Goal: Task Accomplishment & Management: Manage account settings

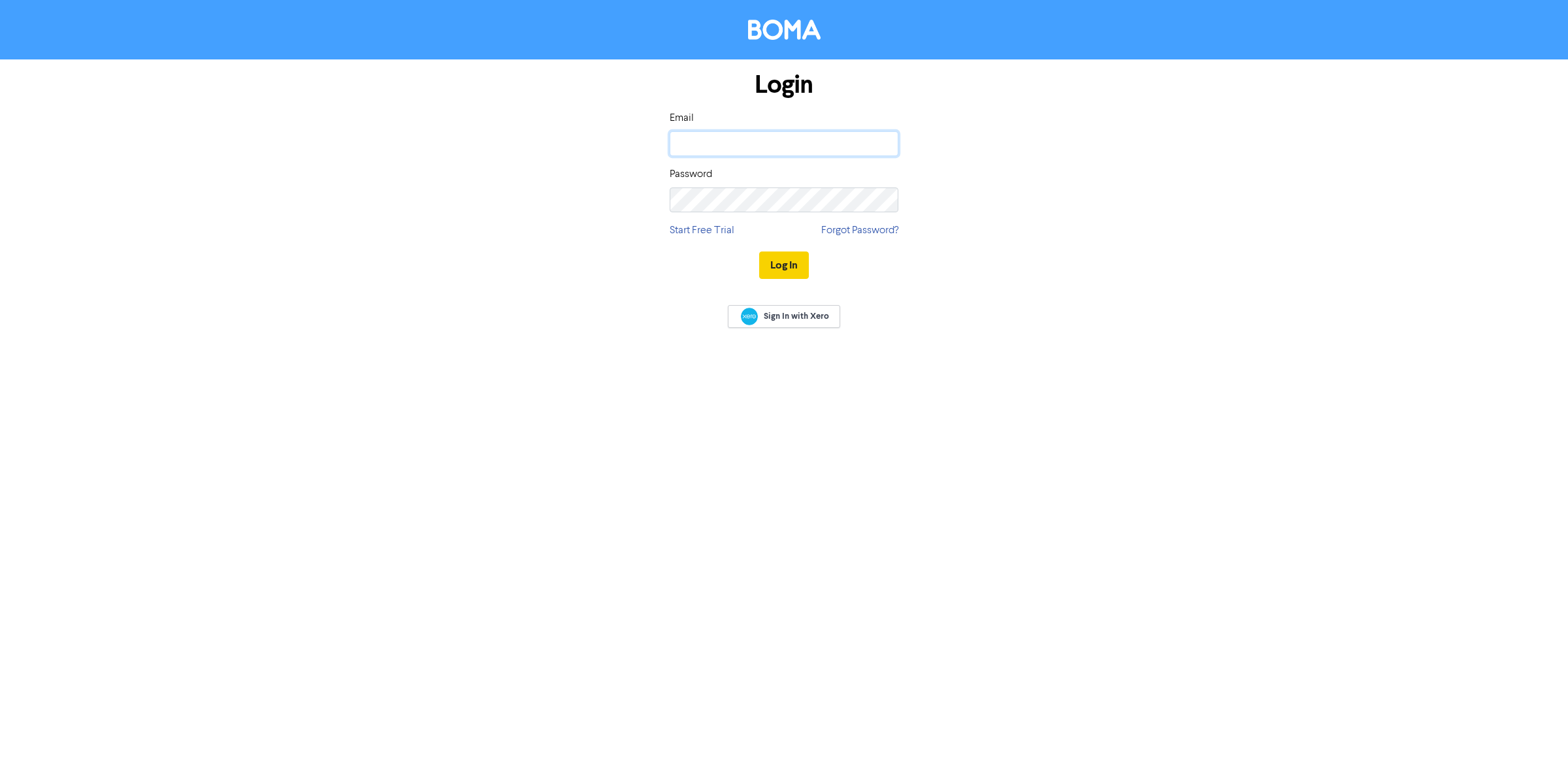
type input "[EMAIL_ADDRESS][PERSON_NAME][DOMAIN_NAME]"
click at [788, 265] on button "Log In" at bounding box center [784, 265] width 50 height 27
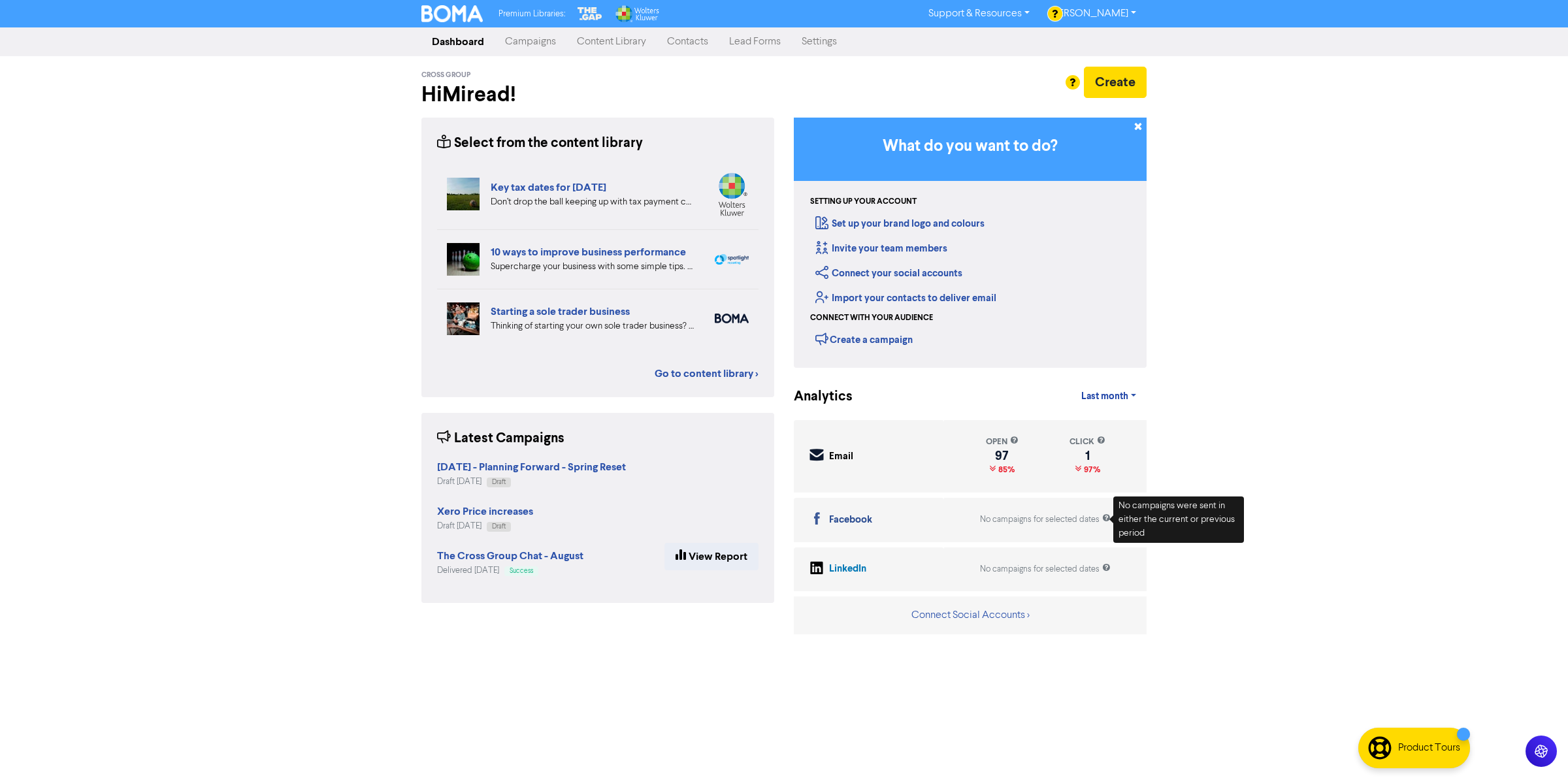
click at [1240, 468] on div "Premium Libraries: Support & Resources Video Tutorials FAQ & Guides Marketing E…" at bounding box center [784, 389] width 1568 height 778
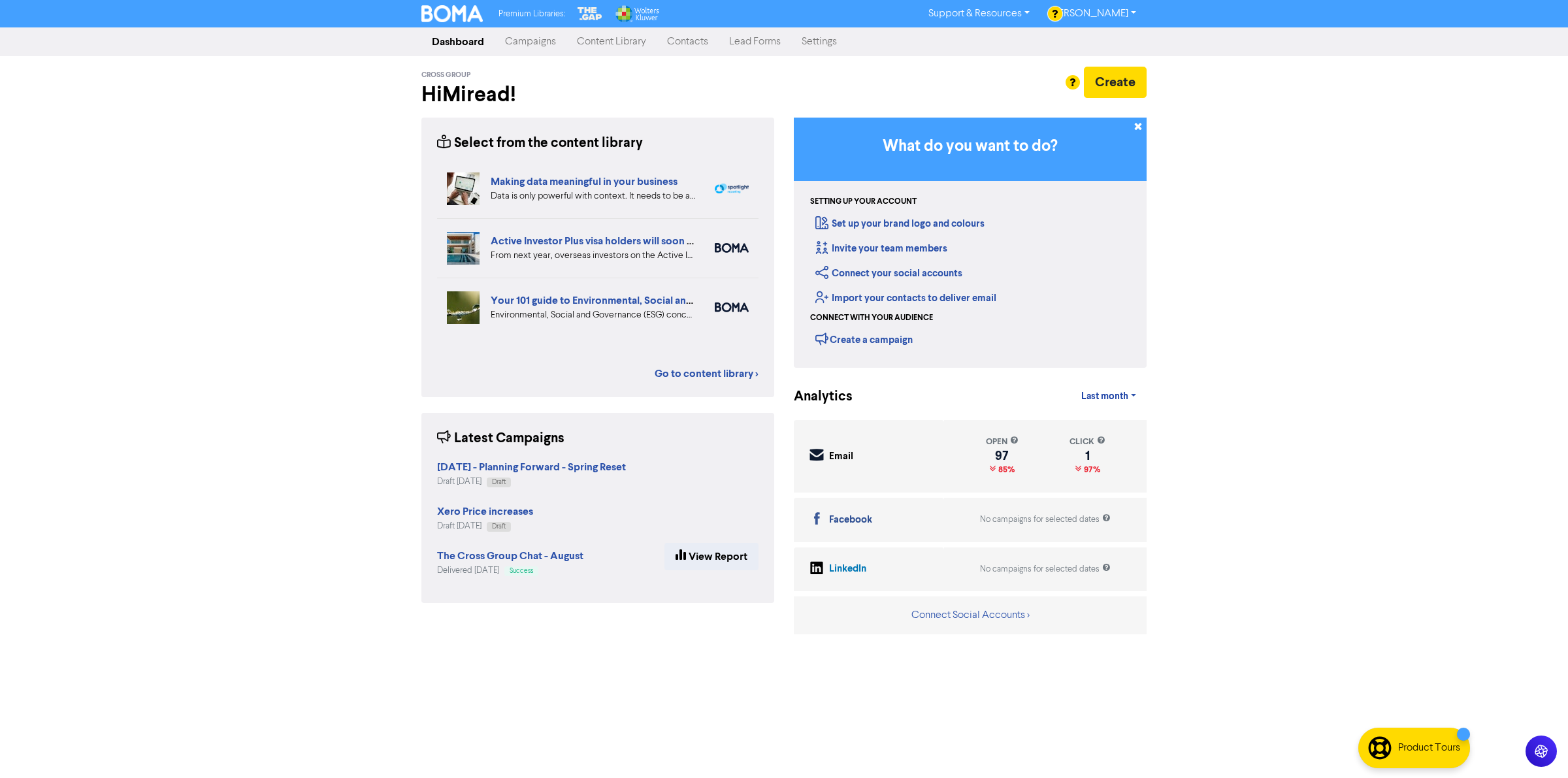
click at [820, 41] on link "Settings" at bounding box center [819, 42] width 56 height 26
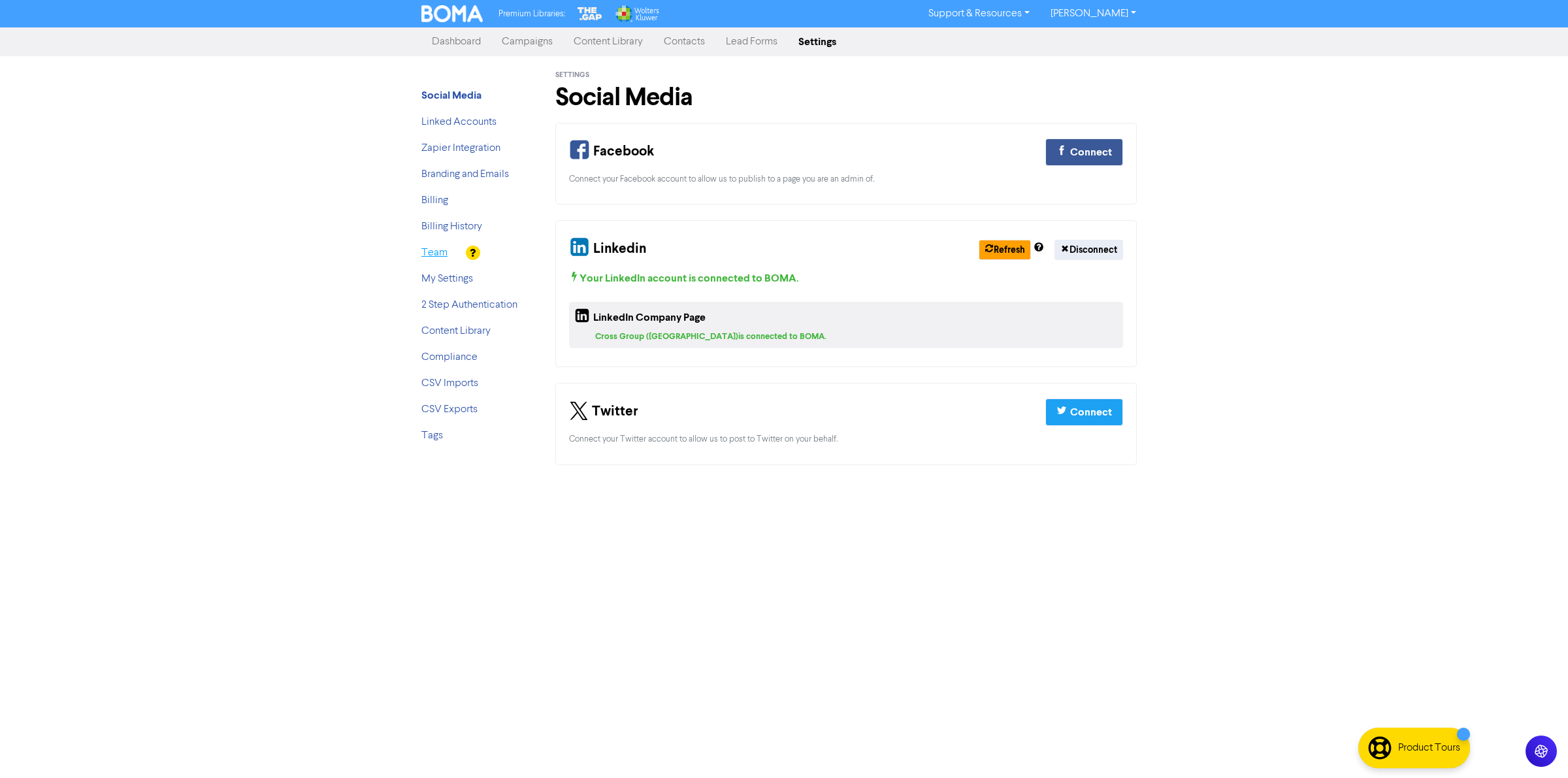
click at [439, 248] on link "Team" at bounding box center [435, 252] width 26 height 10
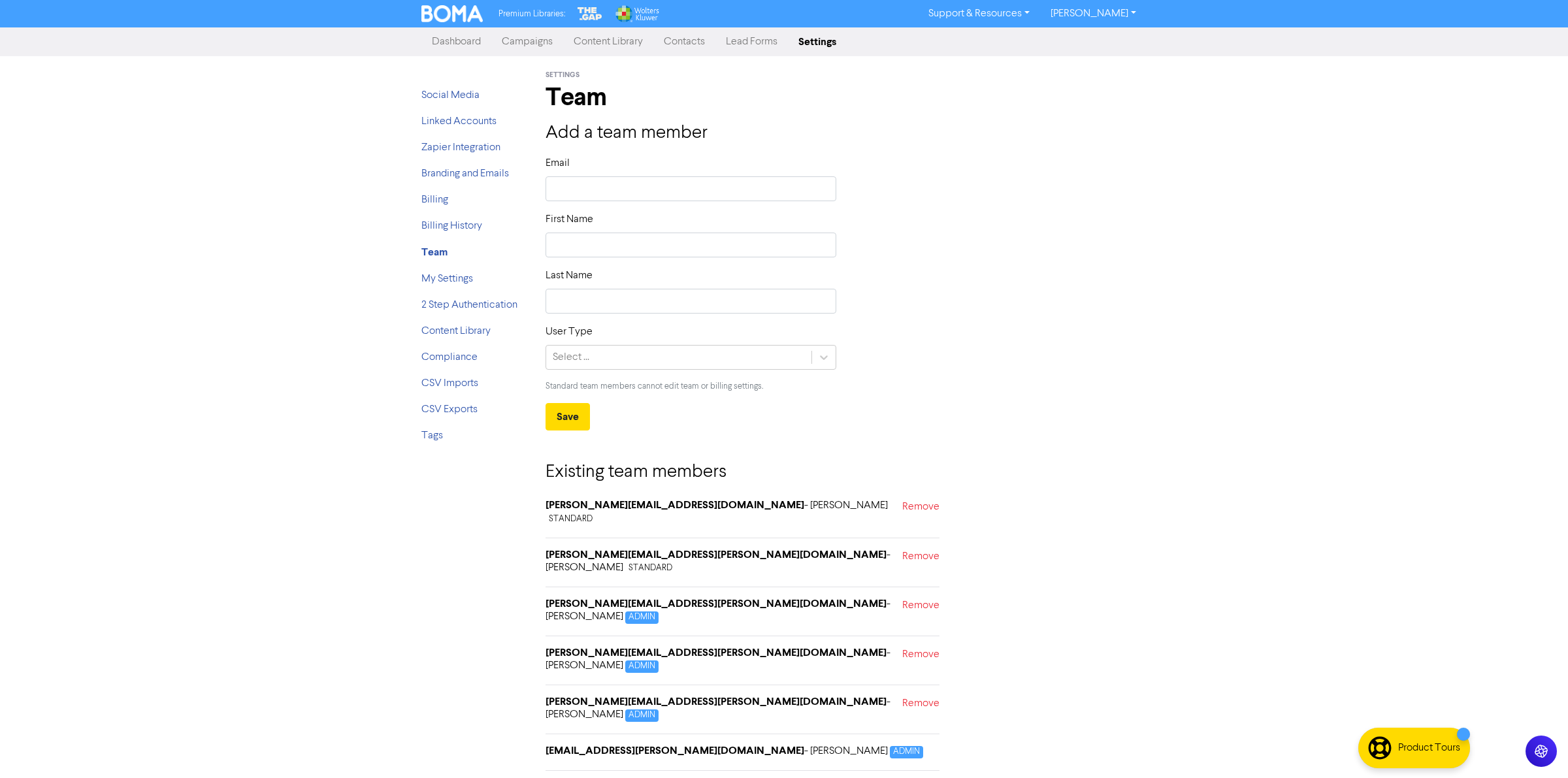
click at [925, 777] on link "Remove" at bounding box center [921, 791] width 37 height 19
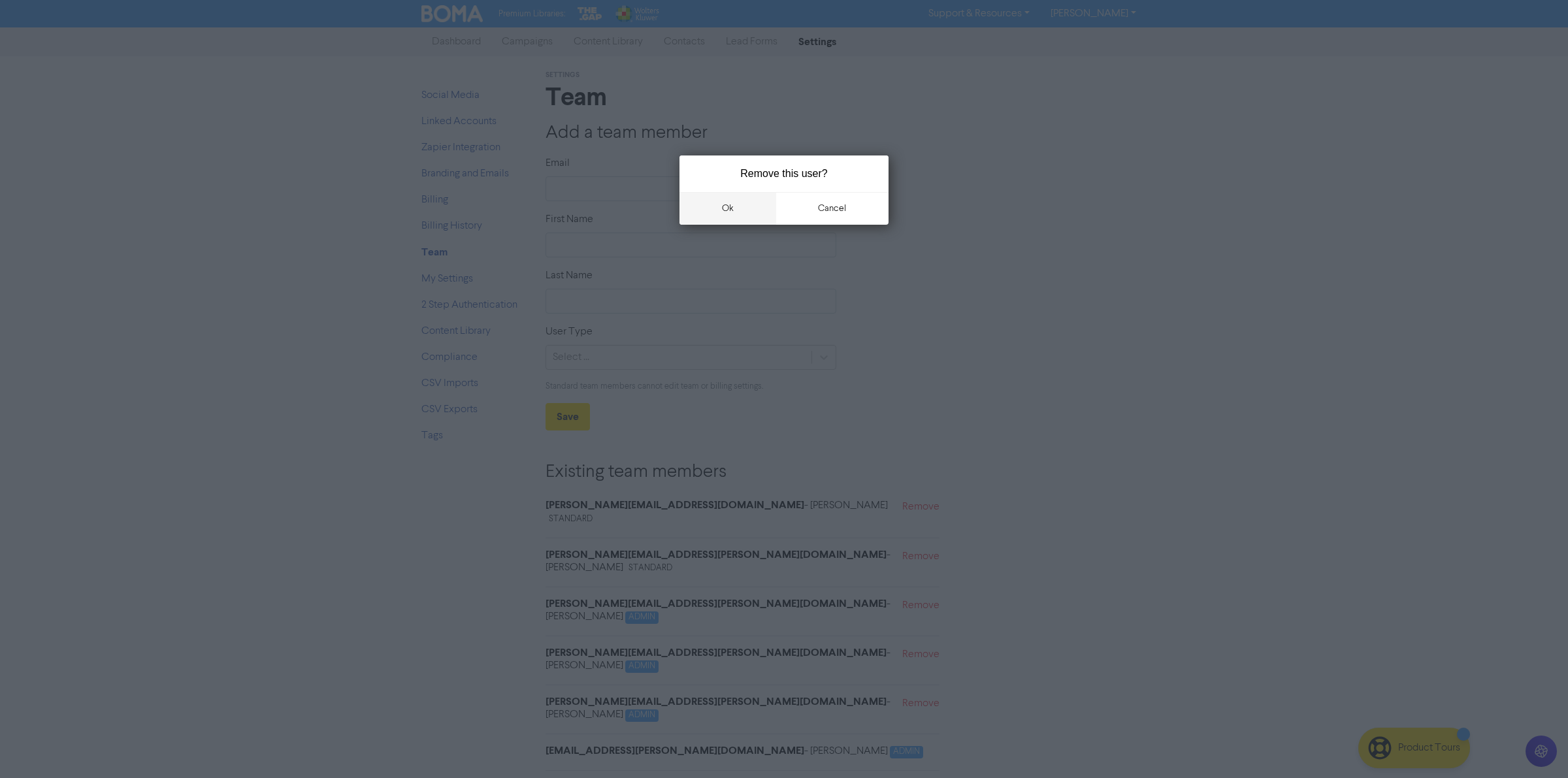
click at [717, 211] on button "ok" at bounding box center [728, 208] width 97 height 33
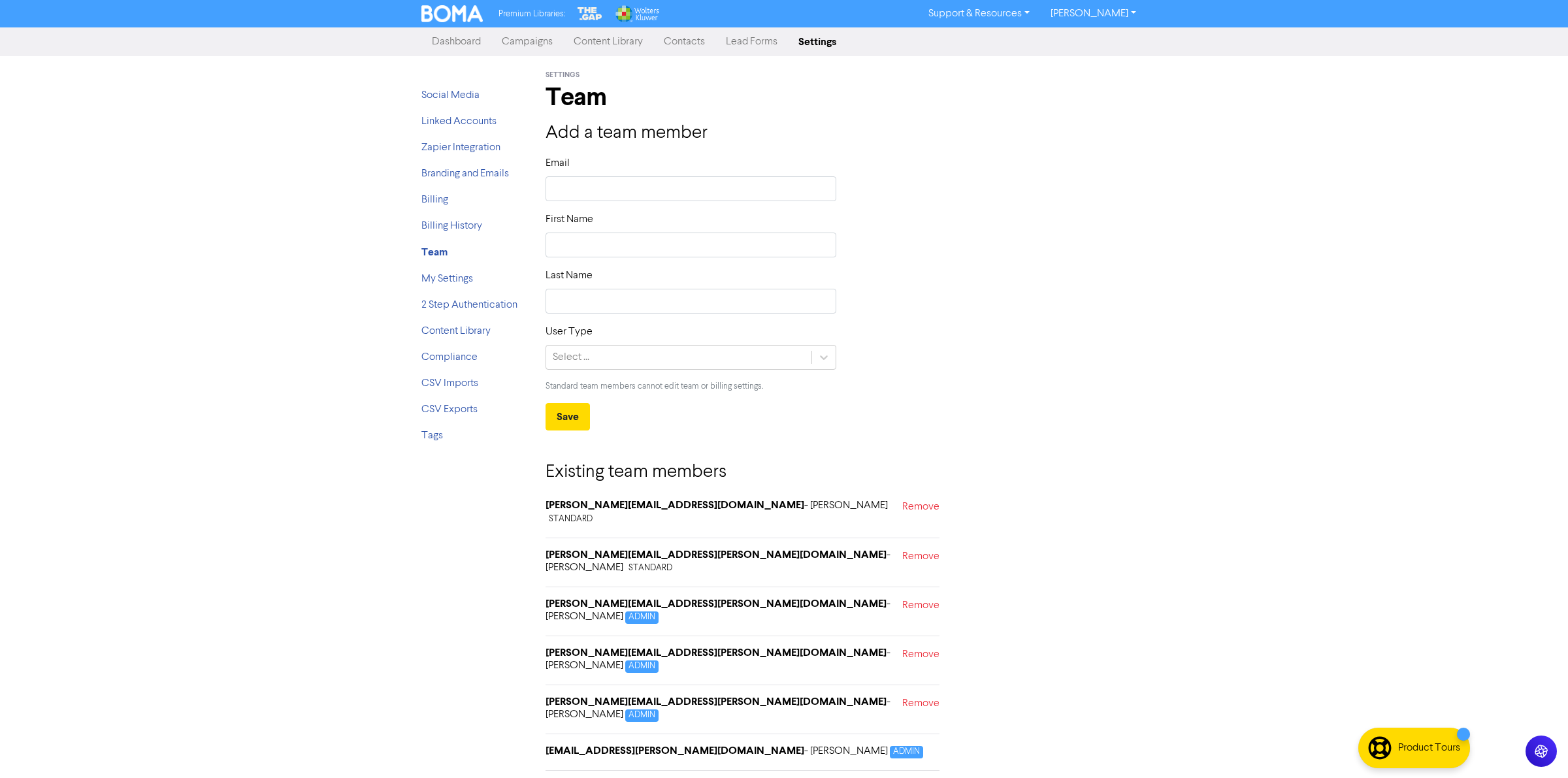
click at [764, 730] on div "Premium Libraries: Support & Resources Video Tutorials FAQ & Guides Marketing E…" at bounding box center [784, 389] width 1568 height 778
click at [677, 194] on input "text" at bounding box center [691, 189] width 291 height 25
type input "r"
type input "ru"
type input "rub"
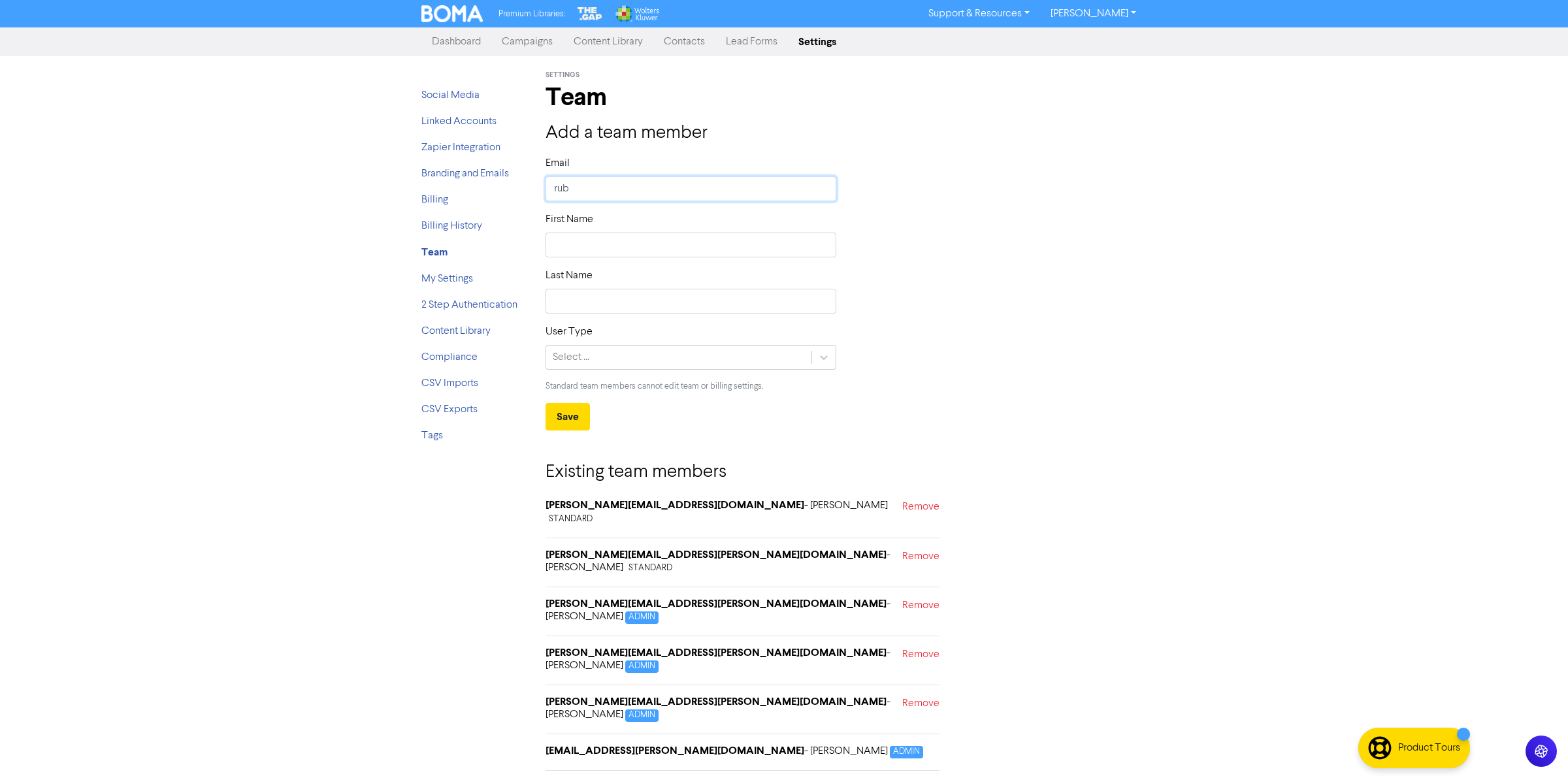
type input "ruby"
type input "ruby,"
type input "ruby"
type input "ruby."
type input "ruby.m"
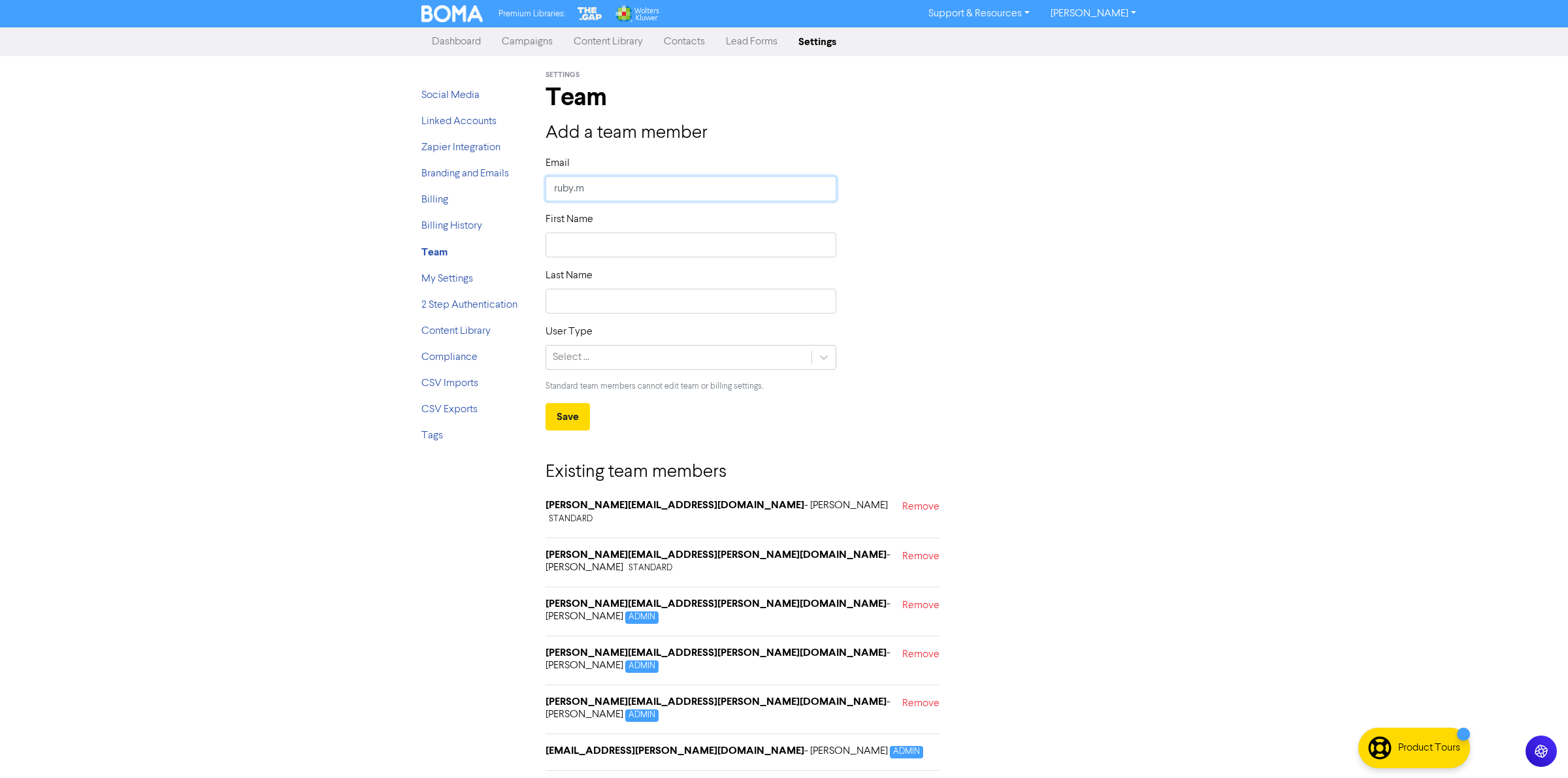
type input "[DOMAIN_NAME]"
type input "ruby.mcl"
type input "ruby.mcla"
type input "ruby.mclar"
type input "ruby.mclare"
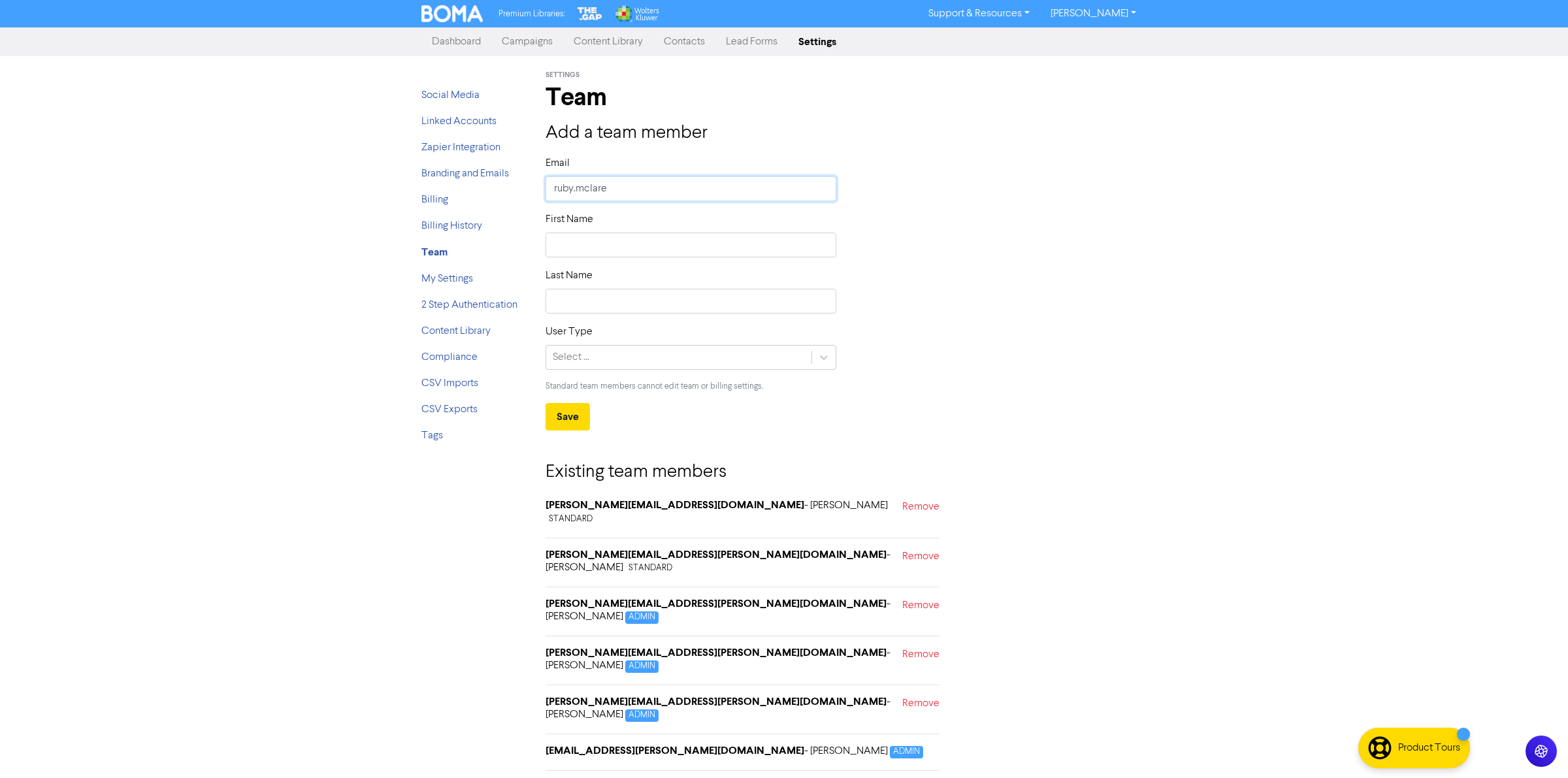
type input "ruby.mclaren"
type input "ruby.mclaren@"
type input "ruby.mclaren@!"
type input "[EMAIL_ADDRESS][DOMAIN_NAME]"
click at [576, 245] on input "text" at bounding box center [691, 244] width 291 height 25
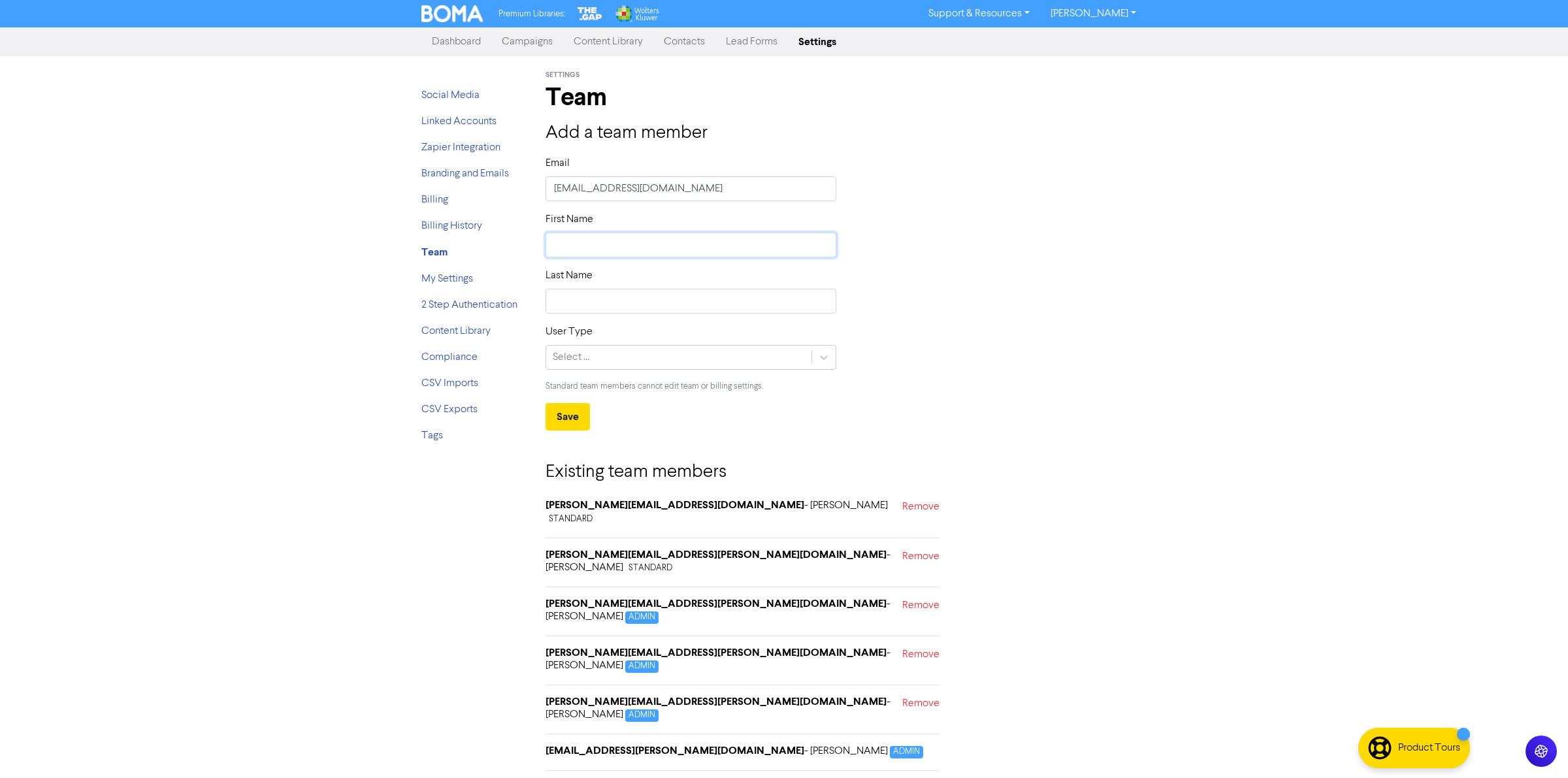
type input "R"
type input "Ru"
type input "Rub"
type input "Ruby"
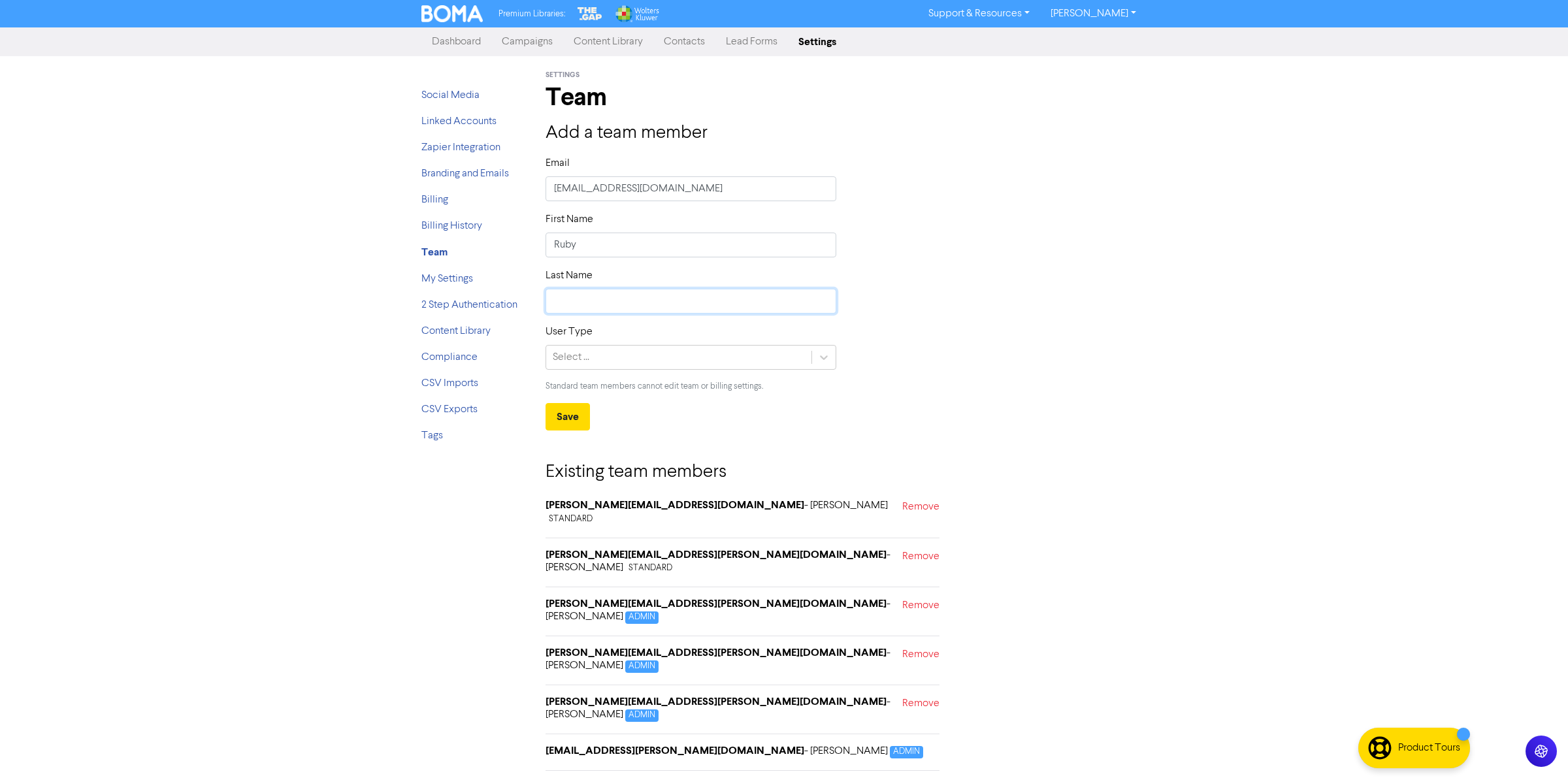
type input "<"
type input "Mclaren"
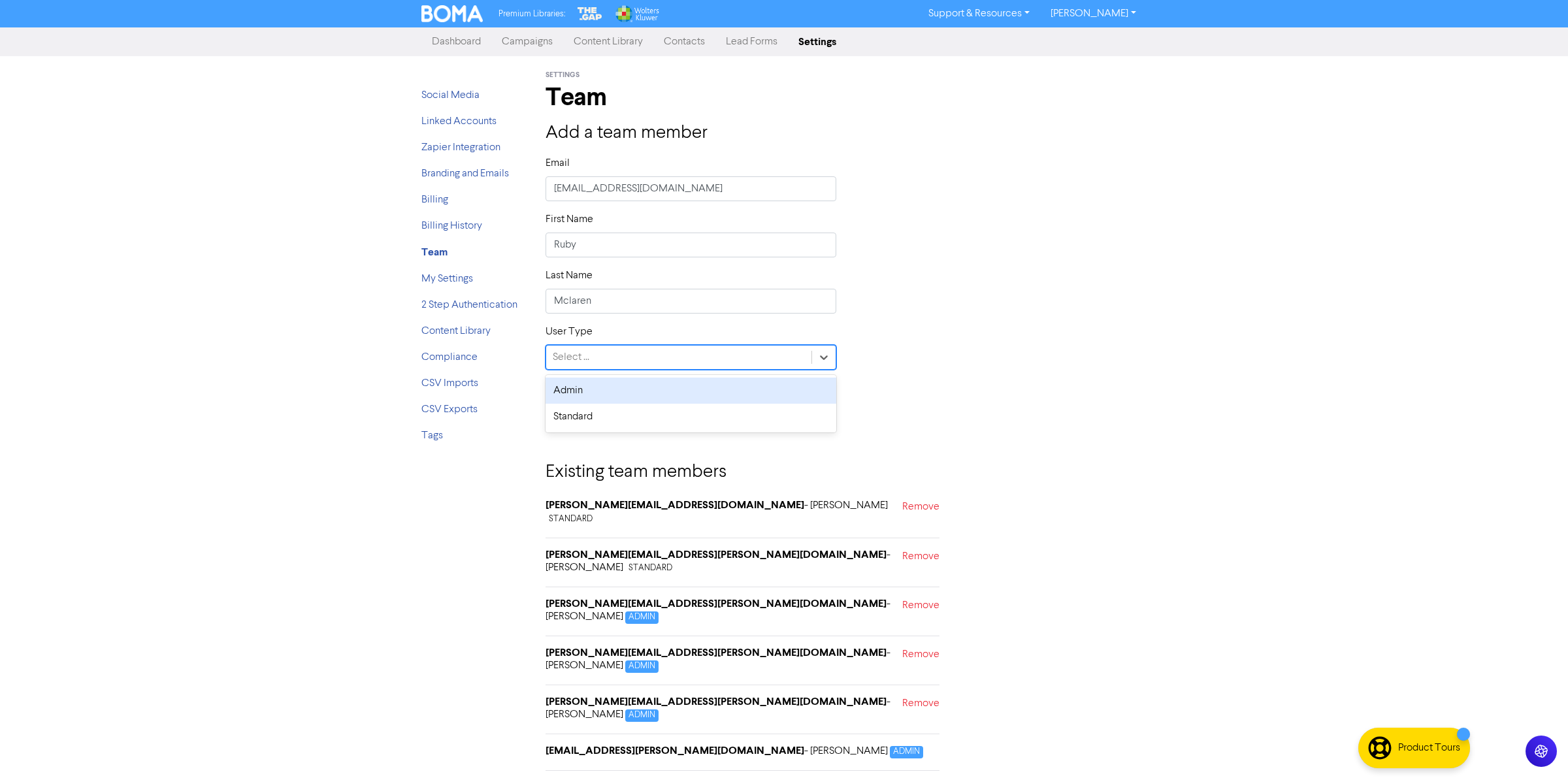
click at [655, 355] on div "Select ..." at bounding box center [678, 357] width 265 height 23
click at [687, 394] on div "Admin" at bounding box center [691, 390] width 291 height 26
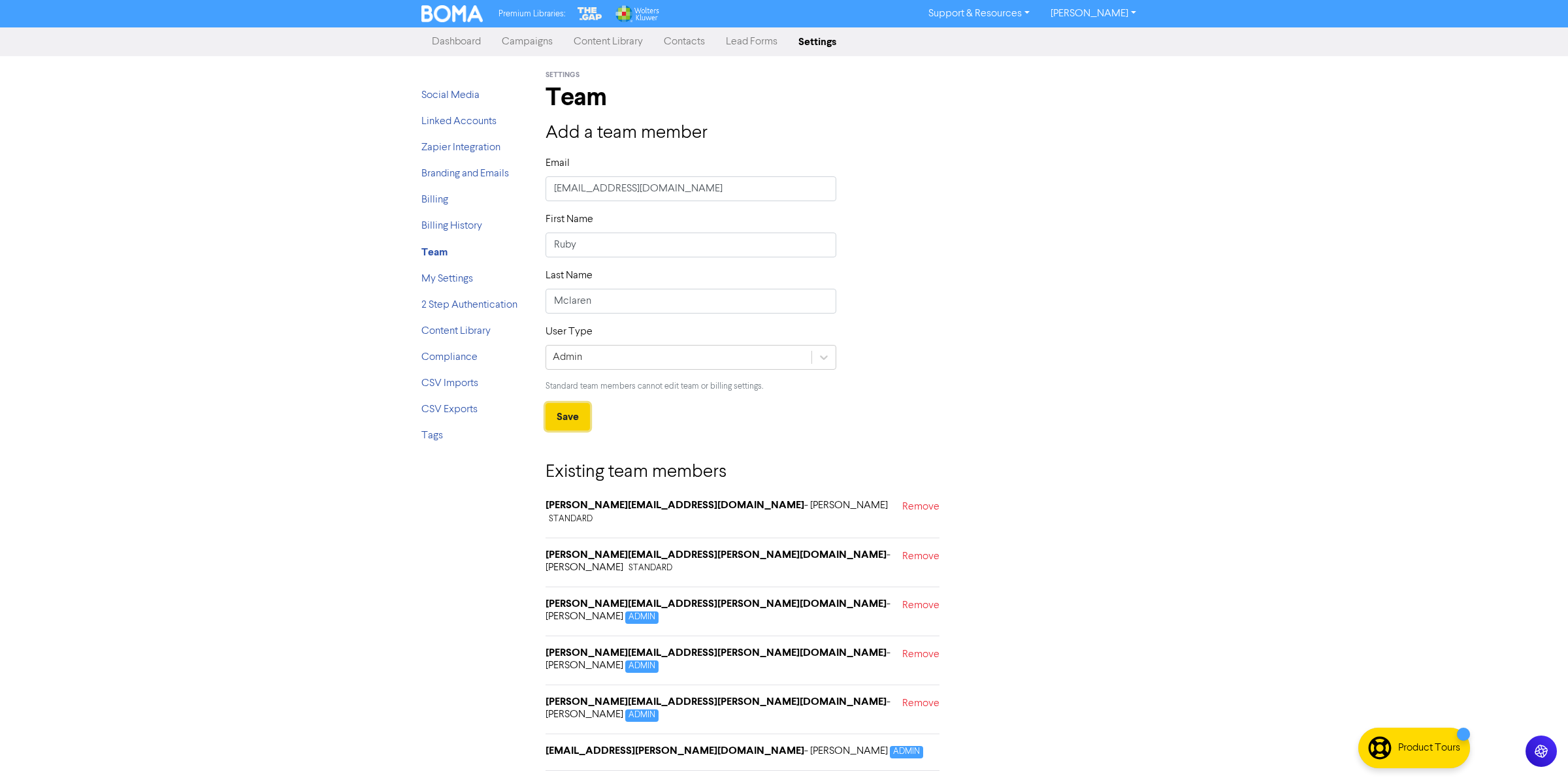
click at [575, 412] on button "Save" at bounding box center [568, 417] width 44 height 27
drag, startPoint x: 536, startPoint y: 729, endPoint x: 832, endPoint y: 725, distance: 296.0
click at [832, 725] on div "Existing team members [PERSON_NAME][EMAIL_ADDRESS][DOMAIN_NAME] - [PERSON_NAME]…" at bounding box center [742, 624] width 414 height 388
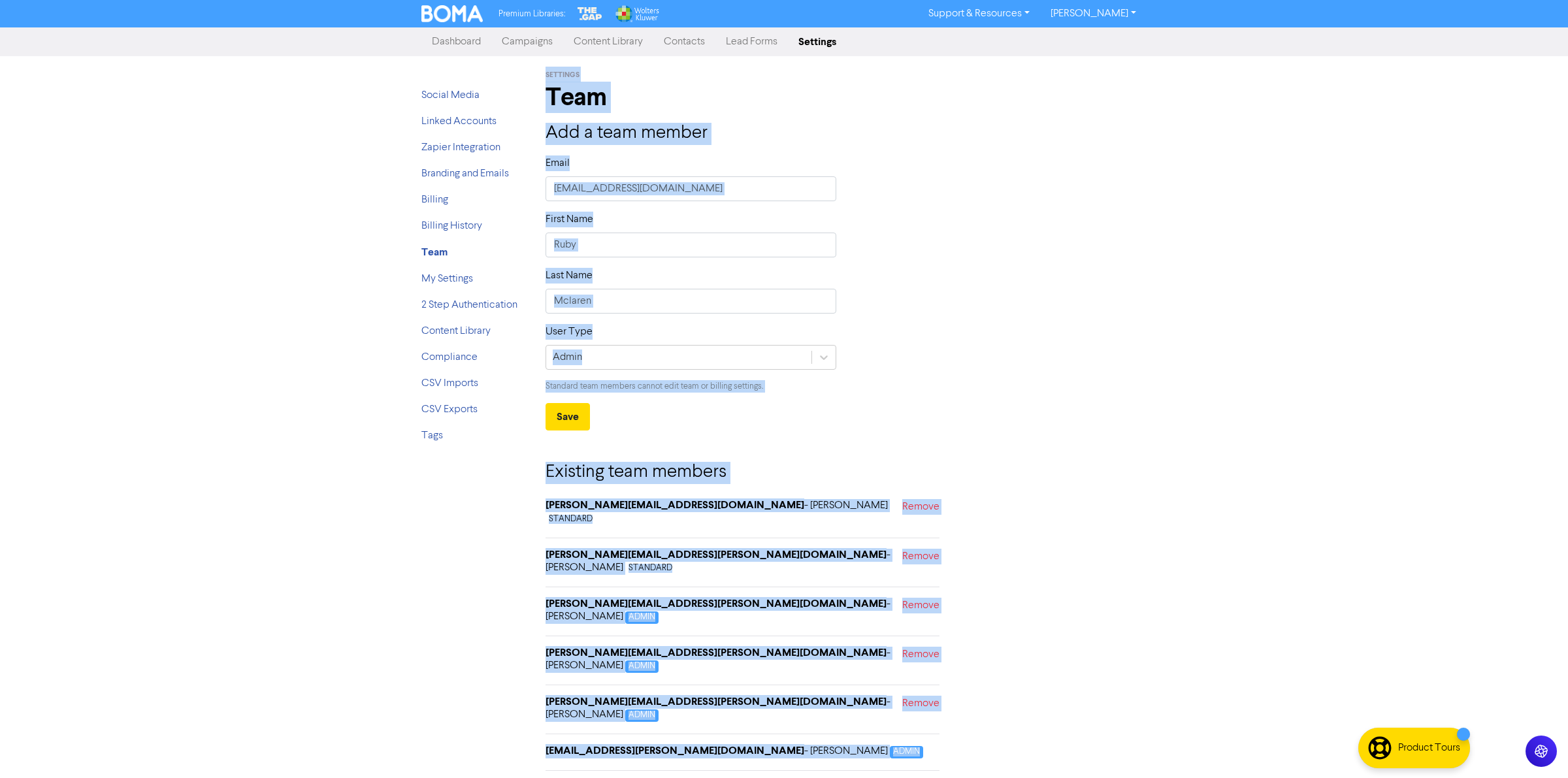
drag, startPoint x: 818, startPoint y: 726, endPoint x: 509, endPoint y: 723, distance: 309.0
click at [509, 723] on div "Social Media Linked Accounts Zapier Integration Branding and Emails Billing Bil…" at bounding box center [784, 437] width 745 height 762
click at [1086, 325] on div "User Type Admin Standard team members cannot edit team or billing settings." at bounding box center [846, 364] width 621 height 79
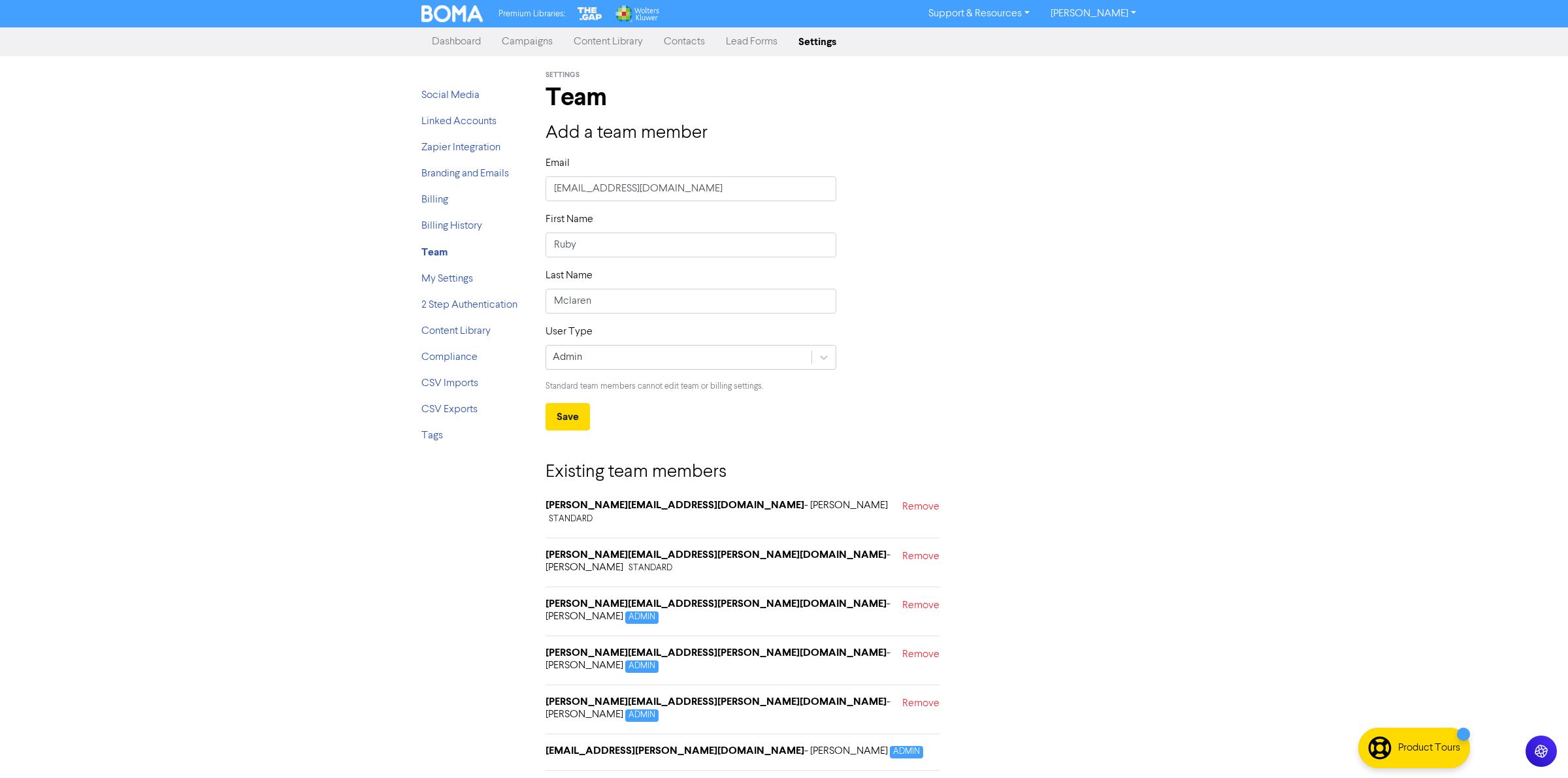
click at [925, 756] on div "Existing team members [PERSON_NAME][EMAIL_ADDRESS][DOMAIN_NAME] - [PERSON_NAME]…" at bounding box center [742, 624] width 414 height 388
click at [1118, 19] on link "[PERSON_NAME]" at bounding box center [1093, 14] width 106 height 21
click at [1125, 36] on button "Log Out" at bounding box center [1092, 39] width 103 height 15
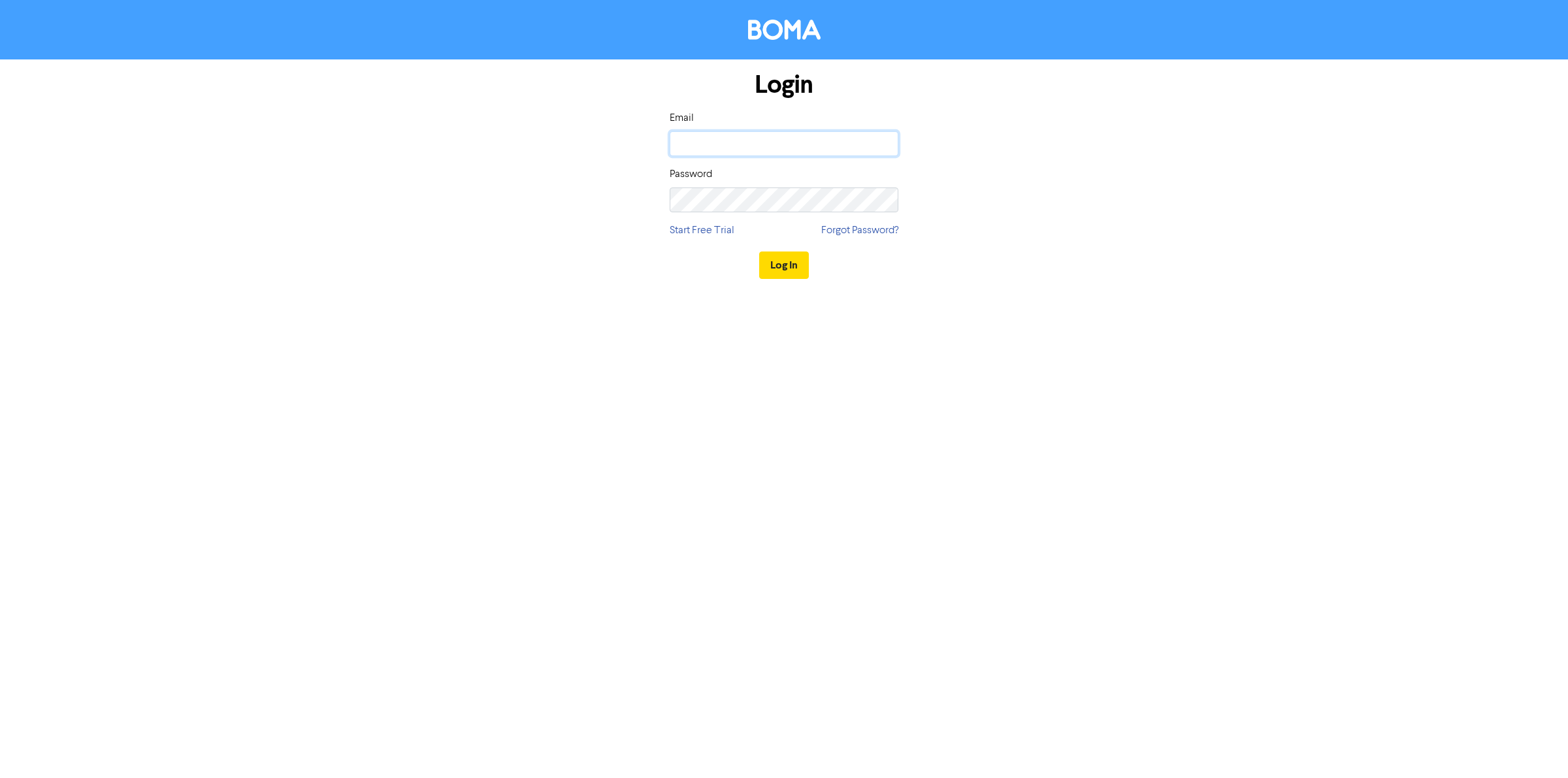
type input "[EMAIL_ADDRESS][PERSON_NAME][DOMAIN_NAME]"
drag, startPoint x: 1010, startPoint y: 161, endPoint x: 979, endPoint y: 177, distance: 34.9
click at [1011, 161] on div "Login Email [EMAIL_ADDRESS][PERSON_NAME][DOMAIN_NAME] Password Start Free Trial…" at bounding box center [784, 176] width 745 height 232
click at [864, 227] on link "Forgot Password?" at bounding box center [860, 230] width 77 height 15
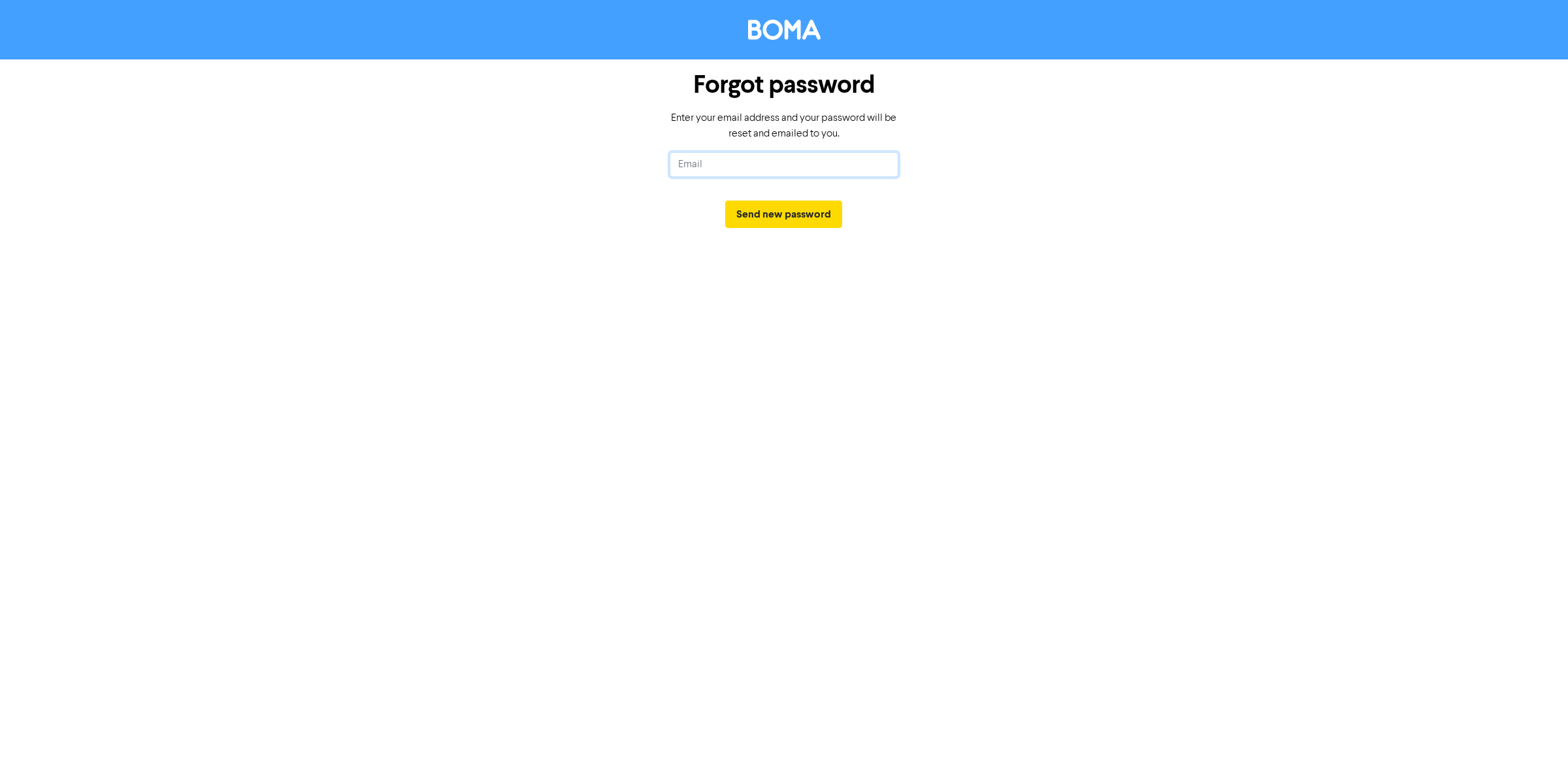
click at [717, 167] on input "text" at bounding box center [784, 164] width 229 height 25
type input "r"
drag, startPoint x: 363, startPoint y: 298, endPoint x: 292, endPoint y: 127, distance: 185.2
click at [350, 268] on div "Forgot password Enter your email address and your password will be reset and em…" at bounding box center [784, 389] width 1568 height 778
click at [753, 159] on input "text" at bounding box center [784, 164] width 229 height 25
